Goal: Transaction & Acquisition: Purchase product/service

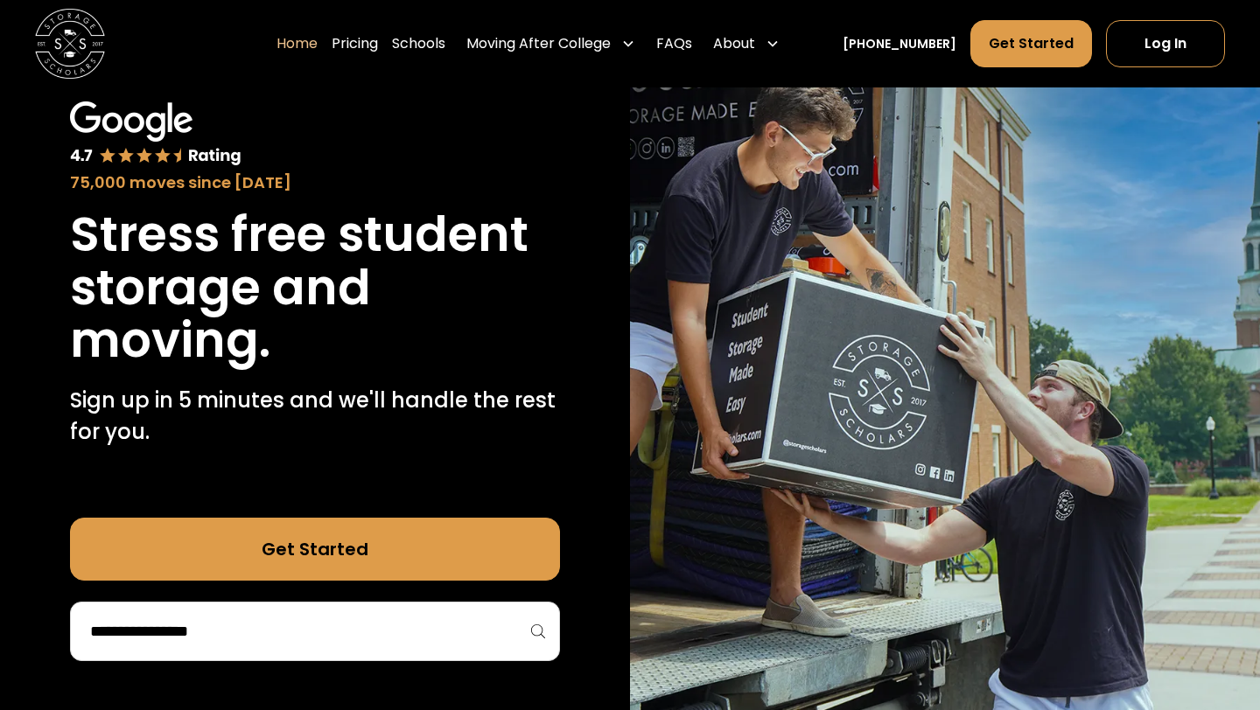
scroll to position [101, 0]
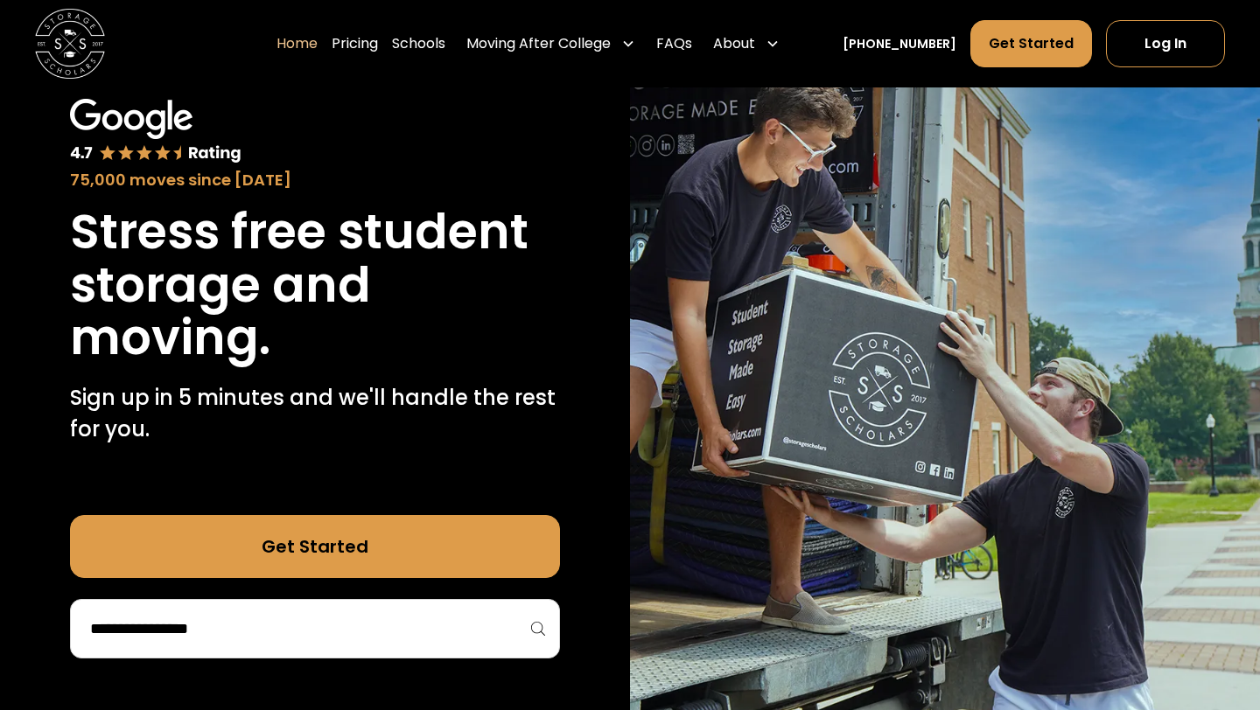
click at [426, 597] on div "Get Started" at bounding box center [315, 586] width 490 height 143
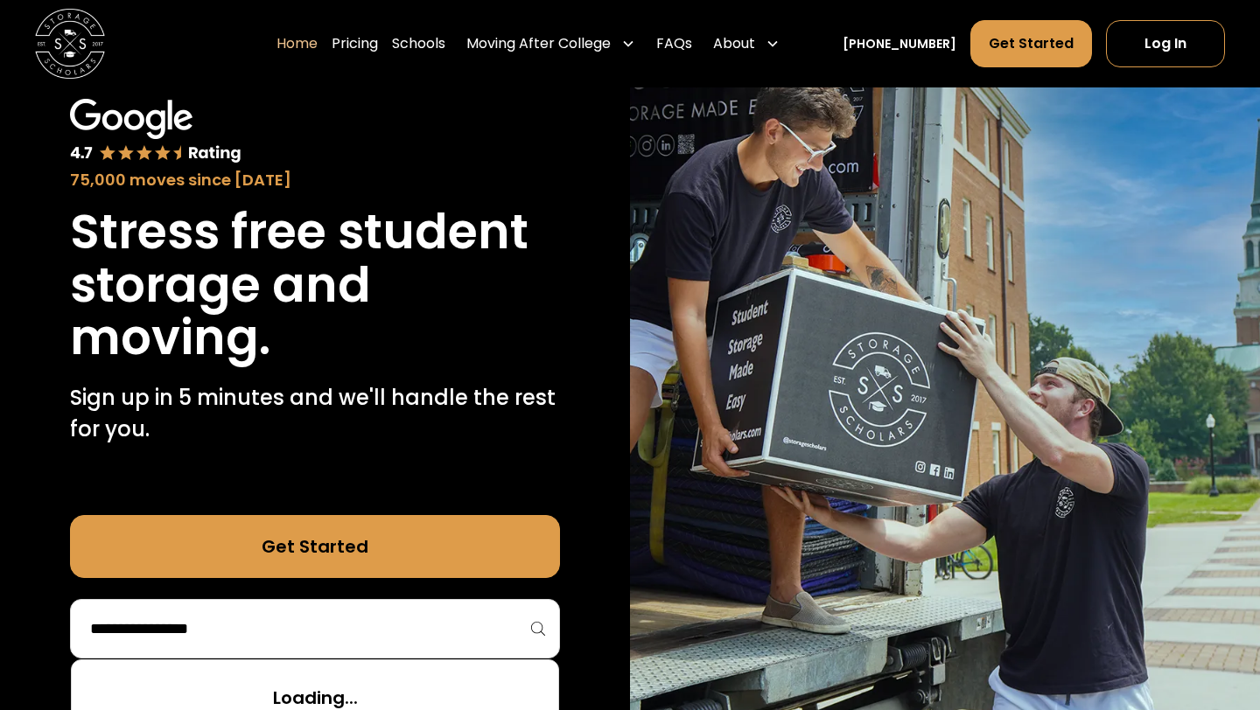
click at [430, 617] on input "search" at bounding box center [314, 629] width 453 height 30
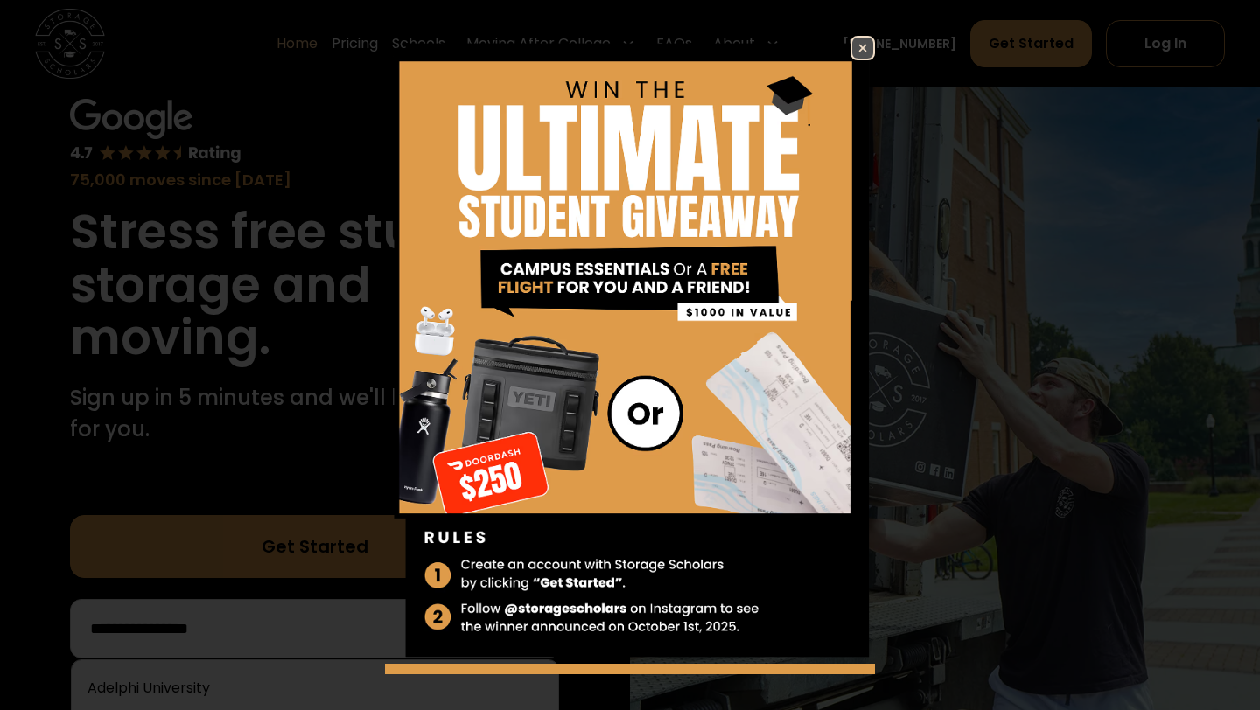
click at [874, 52] on link at bounding box center [862, 48] width 24 height 24
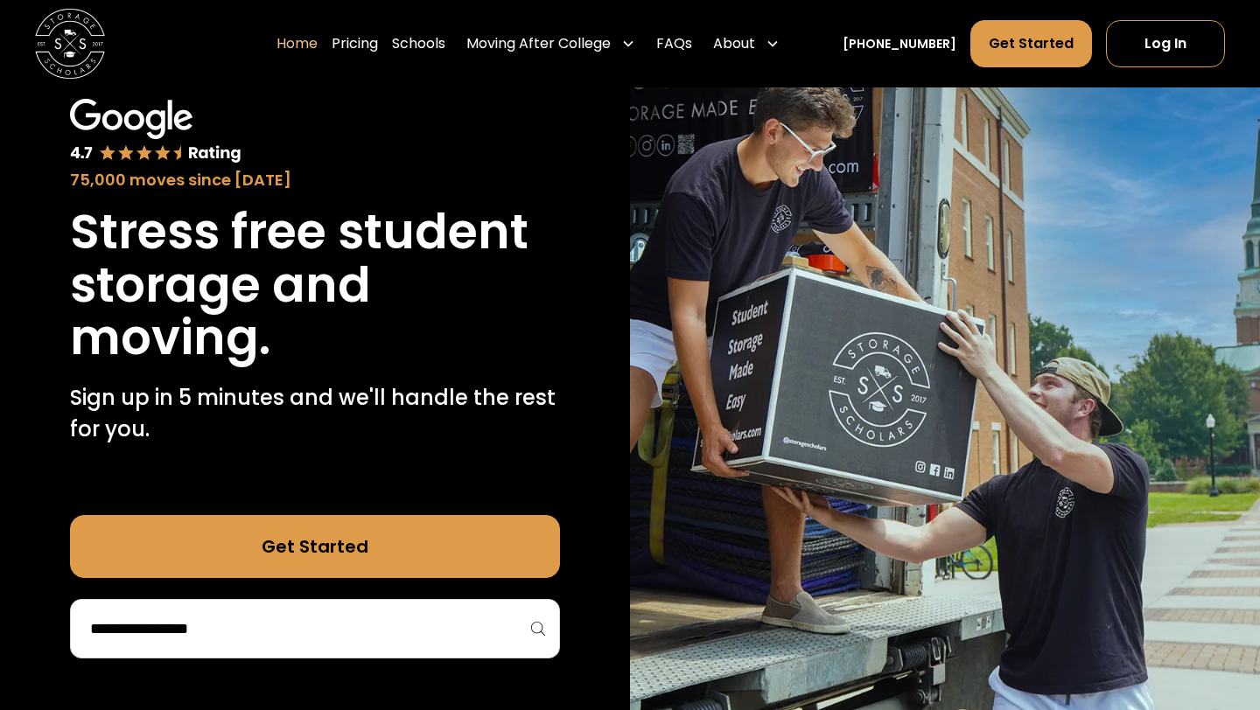
click at [257, 654] on div at bounding box center [315, 628] width 490 height 59
click at [299, 601] on div at bounding box center [315, 628] width 490 height 59
click at [299, 649] on div at bounding box center [315, 628] width 490 height 59
click at [315, 652] on div at bounding box center [315, 628] width 490 height 59
click at [318, 649] on div at bounding box center [315, 628] width 490 height 59
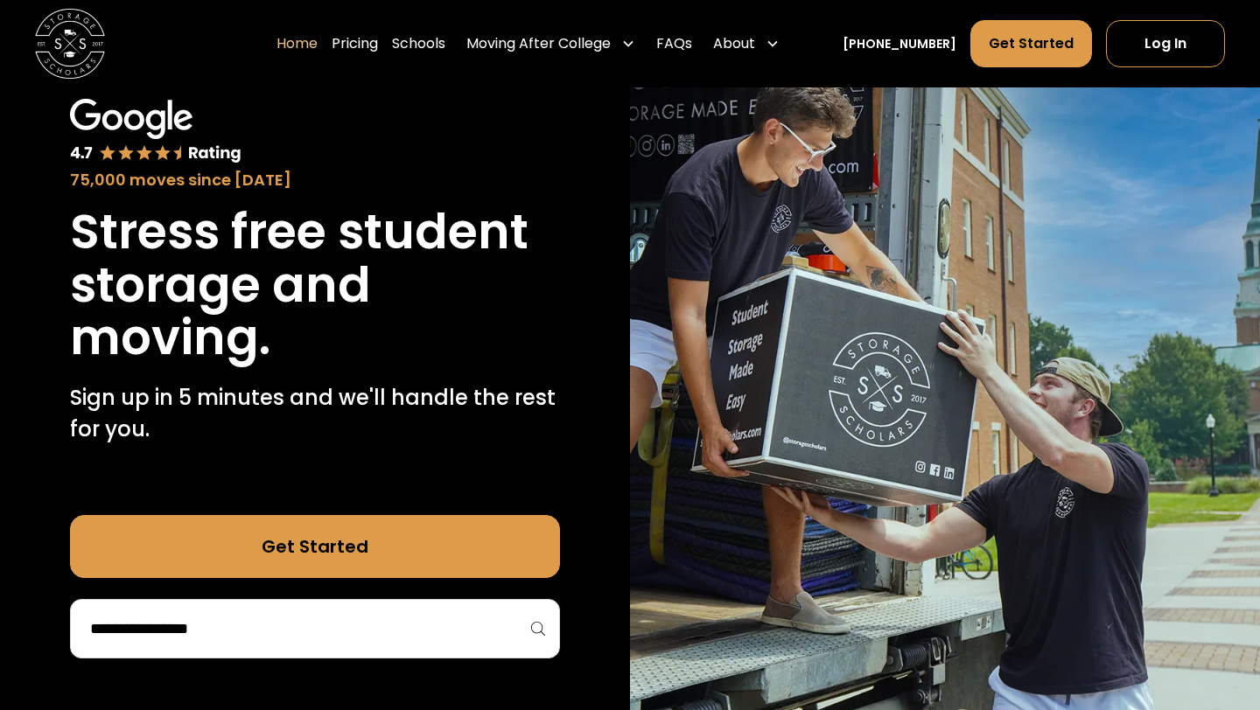
click at [324, 635] on input "search" at bounding box center [314, 629] width 453 height 30
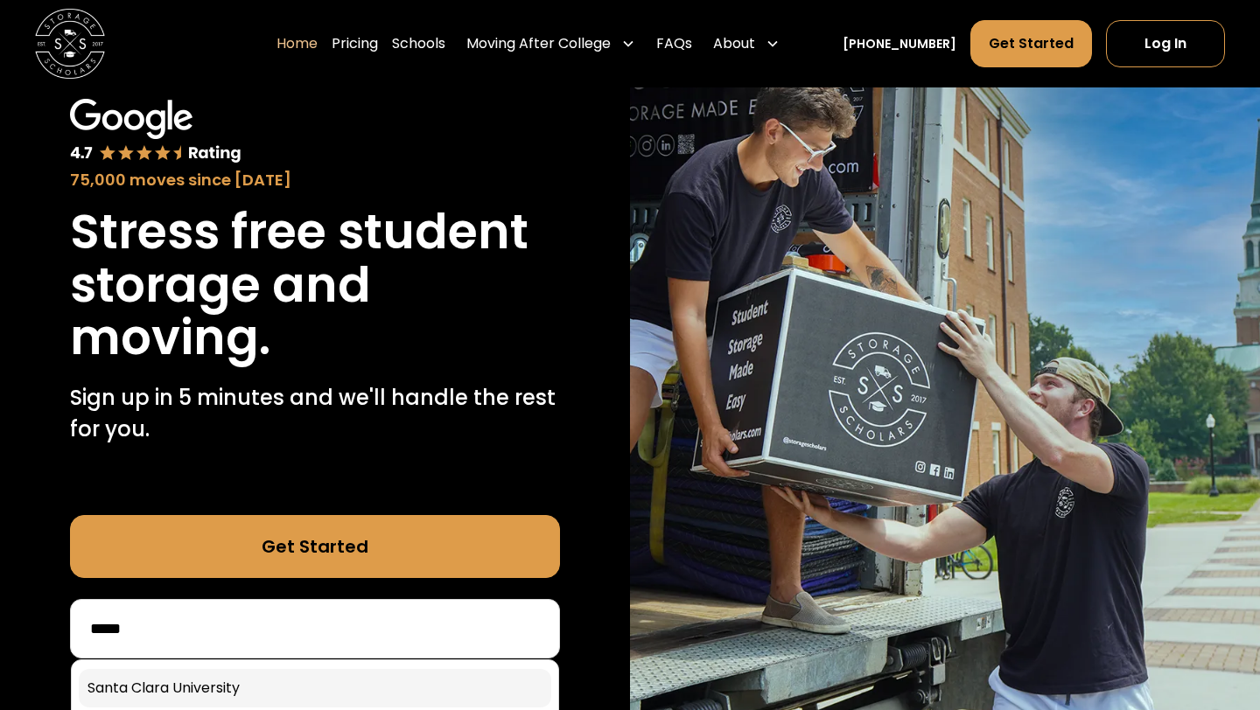
type input "*****"
click at [288, 689] on link at bounding box center [315, 688] width 472 height 38
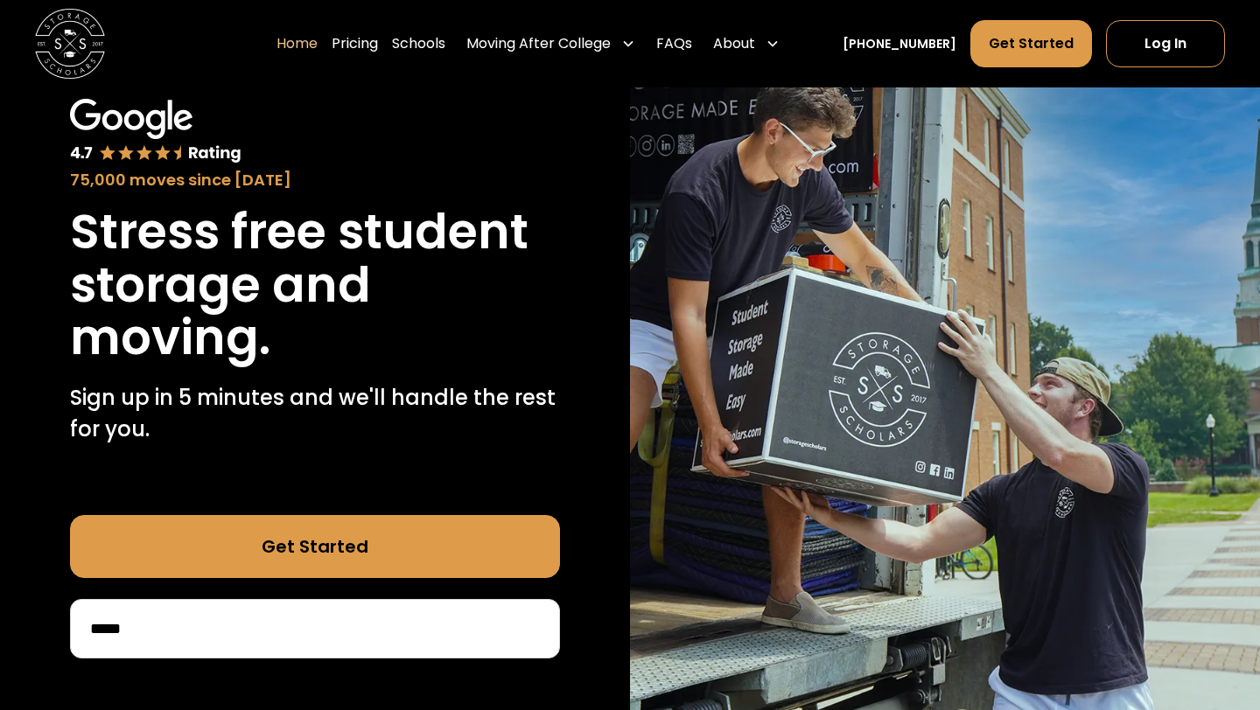
click at [318, 609] on div "*****" at bounding box center [315, 628] width 490 height 59
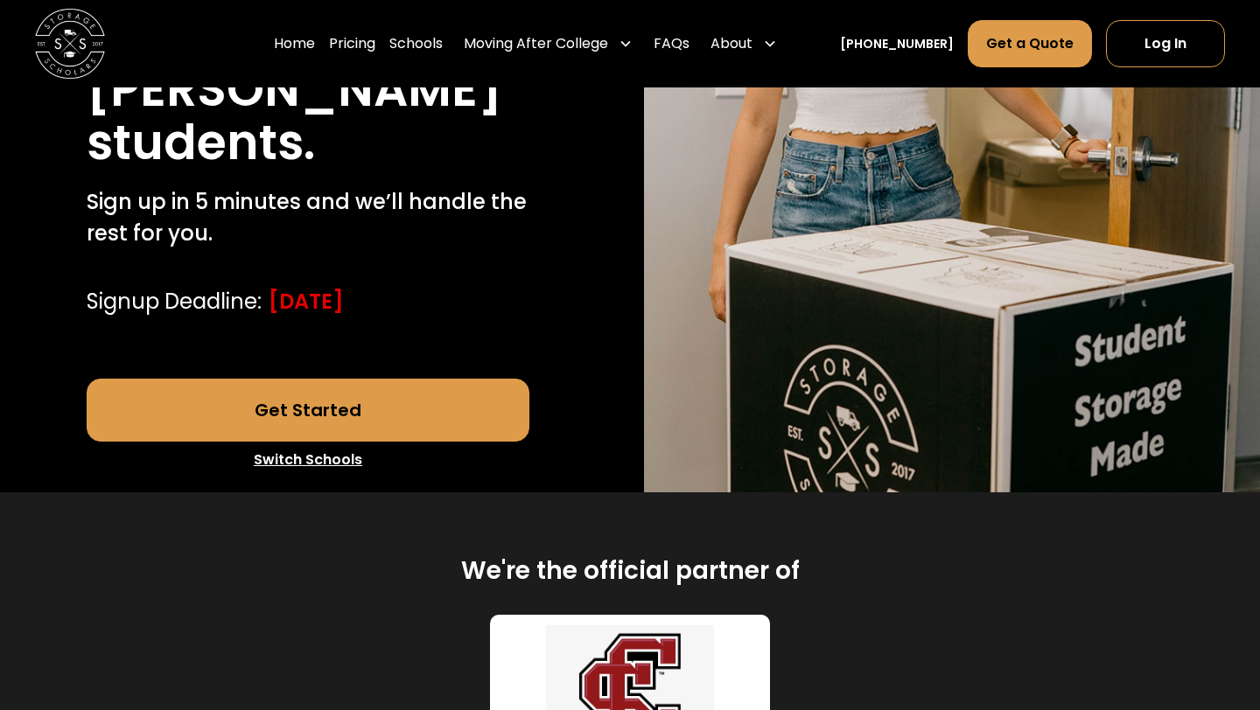
scroll to position [442, 0]
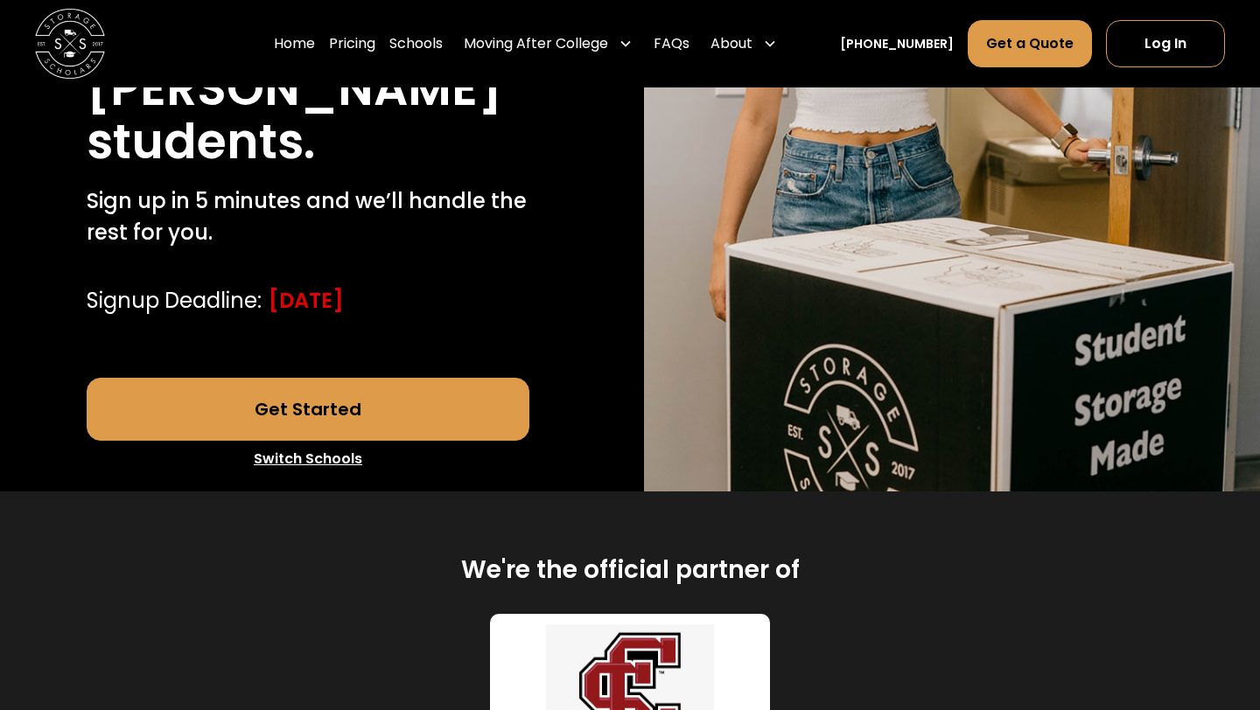
click at [438, 398] on link "Get Started" at bounding box center [309, 409] width 444 height 63
